Goal: Information Seeking & Learning: Learn about a topic

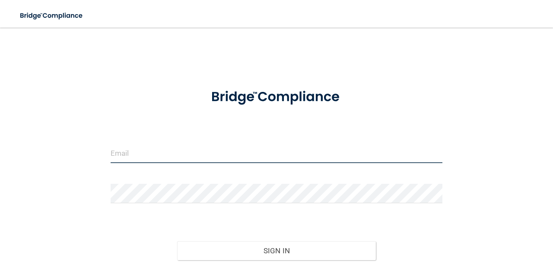
click at [150, 151] on input "email" at bounding box center [277, 153] width 332 height 19
type input "[EMAIL_ADDRESS][DOMAIN_NAME]"
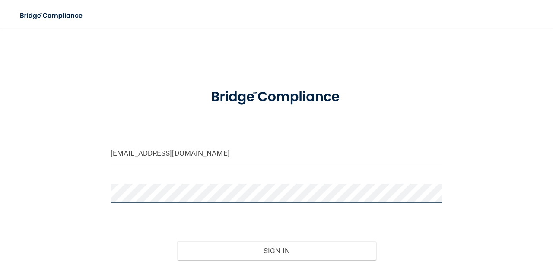
click at [177, 241] on button "Sign In" at bounding box center [276, 250] width 199 height 19
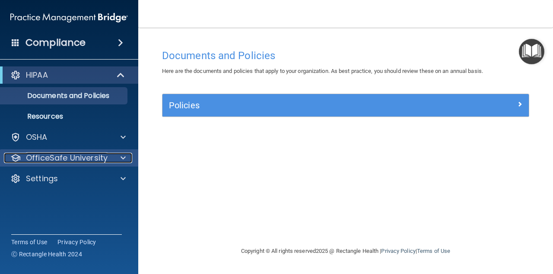
click at [111, 158] on div "OfficeSafe University" at bounding box center [57, 158] width 107 height 10
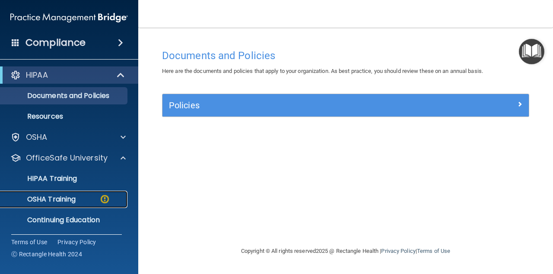
click at [76, 202] on p "OSHA Training" at bounding box center [41, 199] width 70 height 9
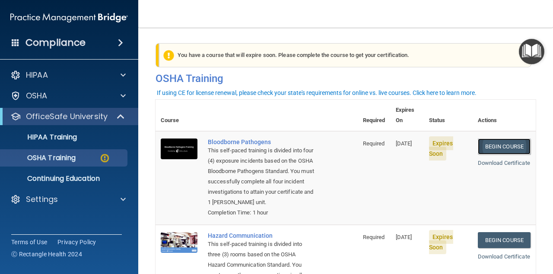
click at [511, 139] on link "Begin Course" at bounding box center [504, 147] width 53 height 16
click at [235, 139] on div "Bloodborne Pathogens" at bounding box center [261, 142] width 107 height 7
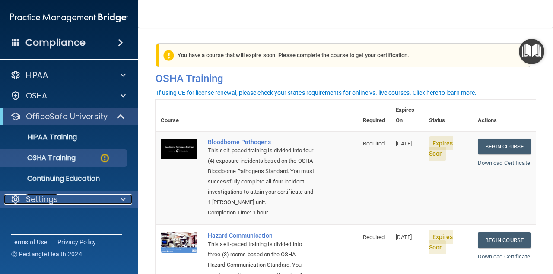
click at [50, 197] on p "Settings" at bounding box center [42, 199] width 32 height 10
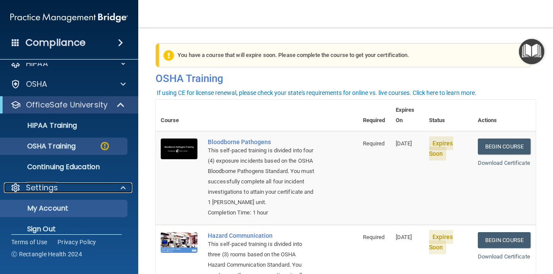
scroll to position [22, 0]
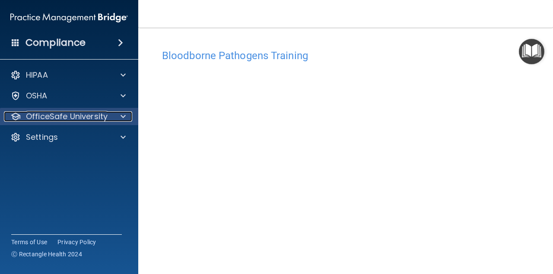
click at [88, 119] on p "OfficeSafe University" at bounding box center [67, 116] width 82 height 10
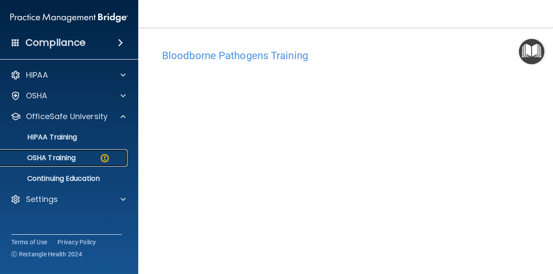
click at [76, 162] on p "OSHA Training" at bounding box center [41, 158] width 70 height 9
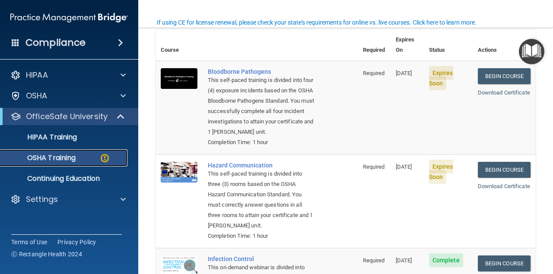
scroll to position [78, 0]
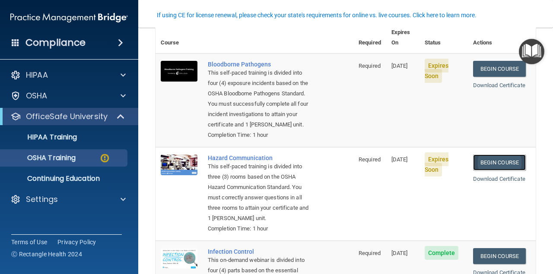
click at [511, 164] on link "Begin Course" at bounding box center [499, 163] width 53 height 16
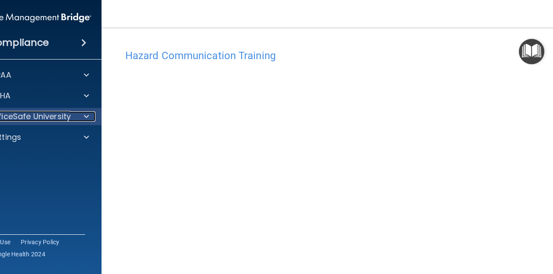
click at [23, 118] on p "OfficeSafe University" at bounding box center [30, 116] width 82 height 10
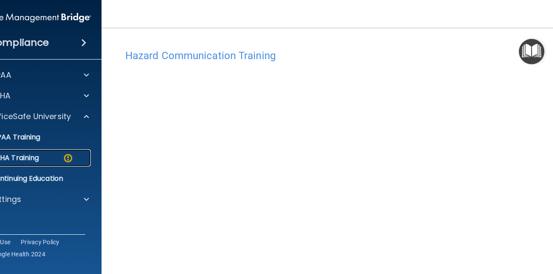
click at [32, 162] on p "OSHA Training" at bounding box center [4, 158] width 70 height 9
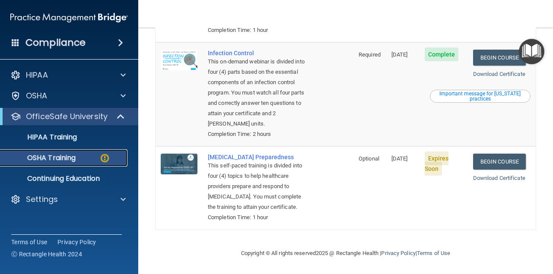
scroll to position [279, 0]
click at [504, 162] on link "Begin Course" at bounding box center [499, 162] width 53 height 16
